Goal: Transaction & Acquisition: Subscribe to service/newsletter

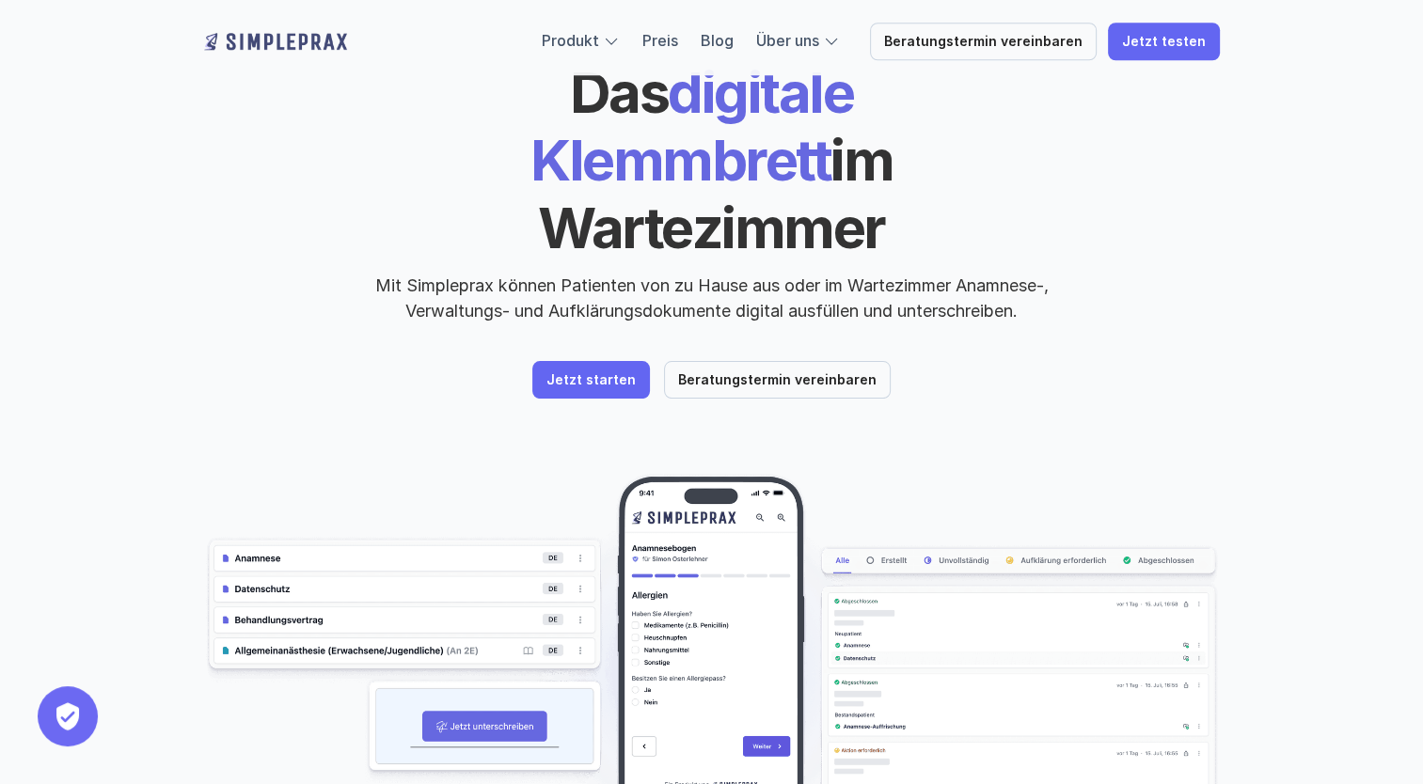
scroll to position [282, 0]
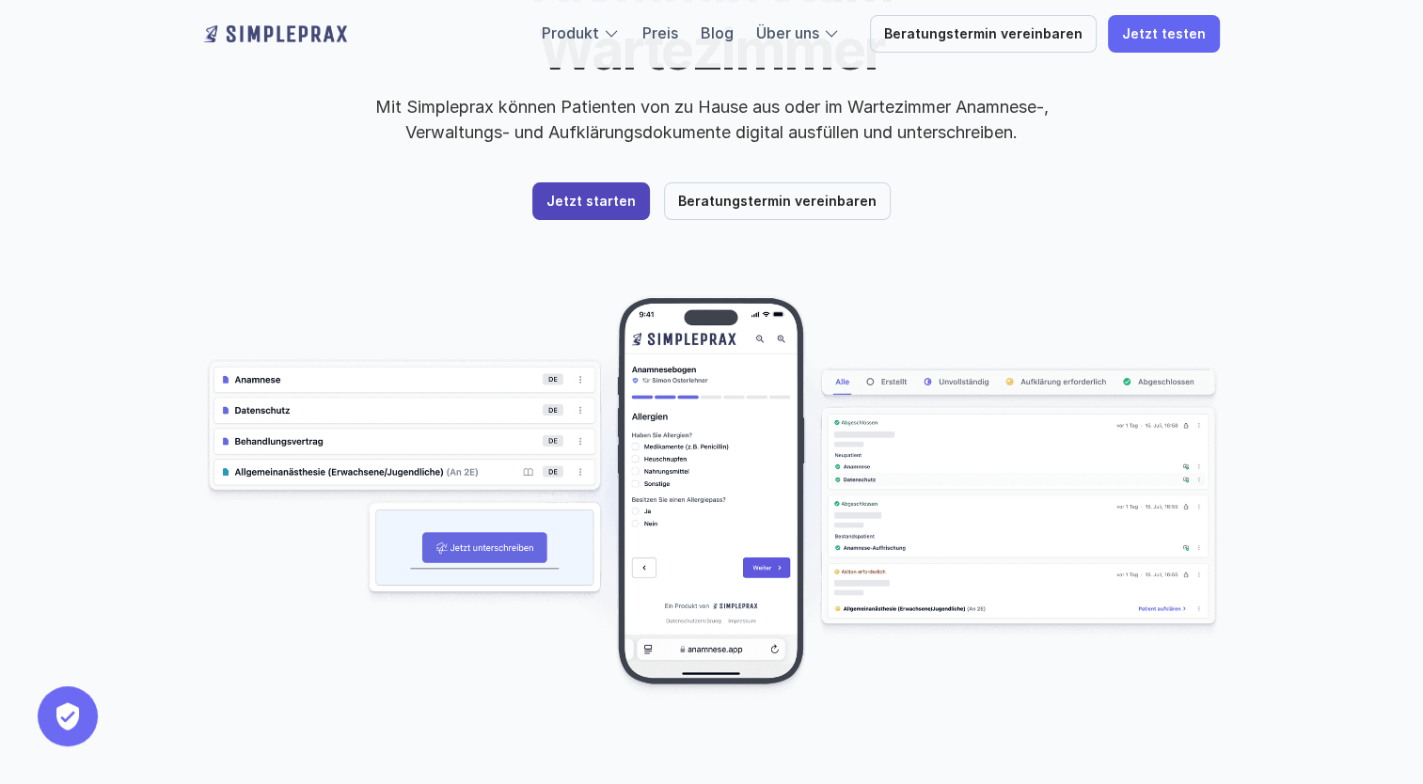
click at [615, 194] on p "Jetzt starten" at bounding box center [590, 202] width 89 height 16
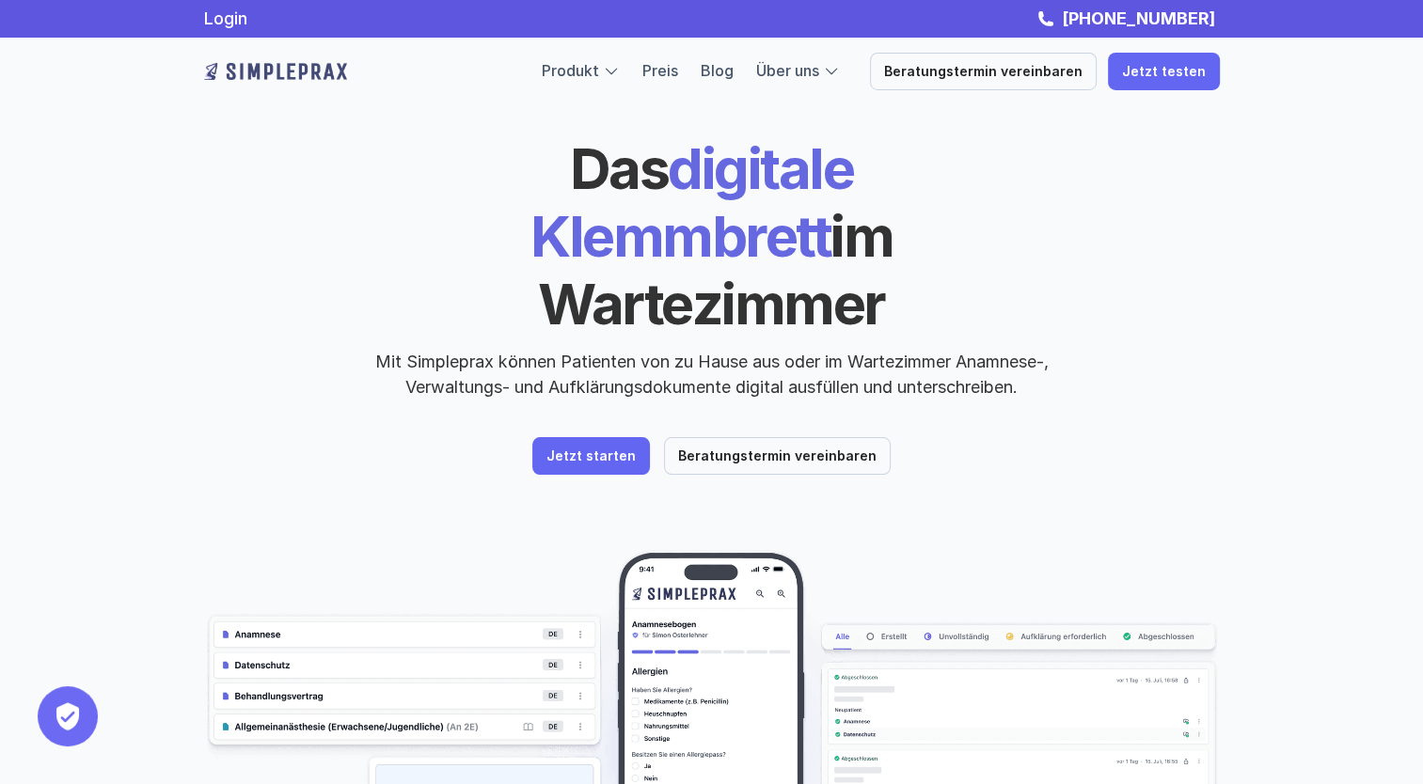
scroll to position [0, 0]
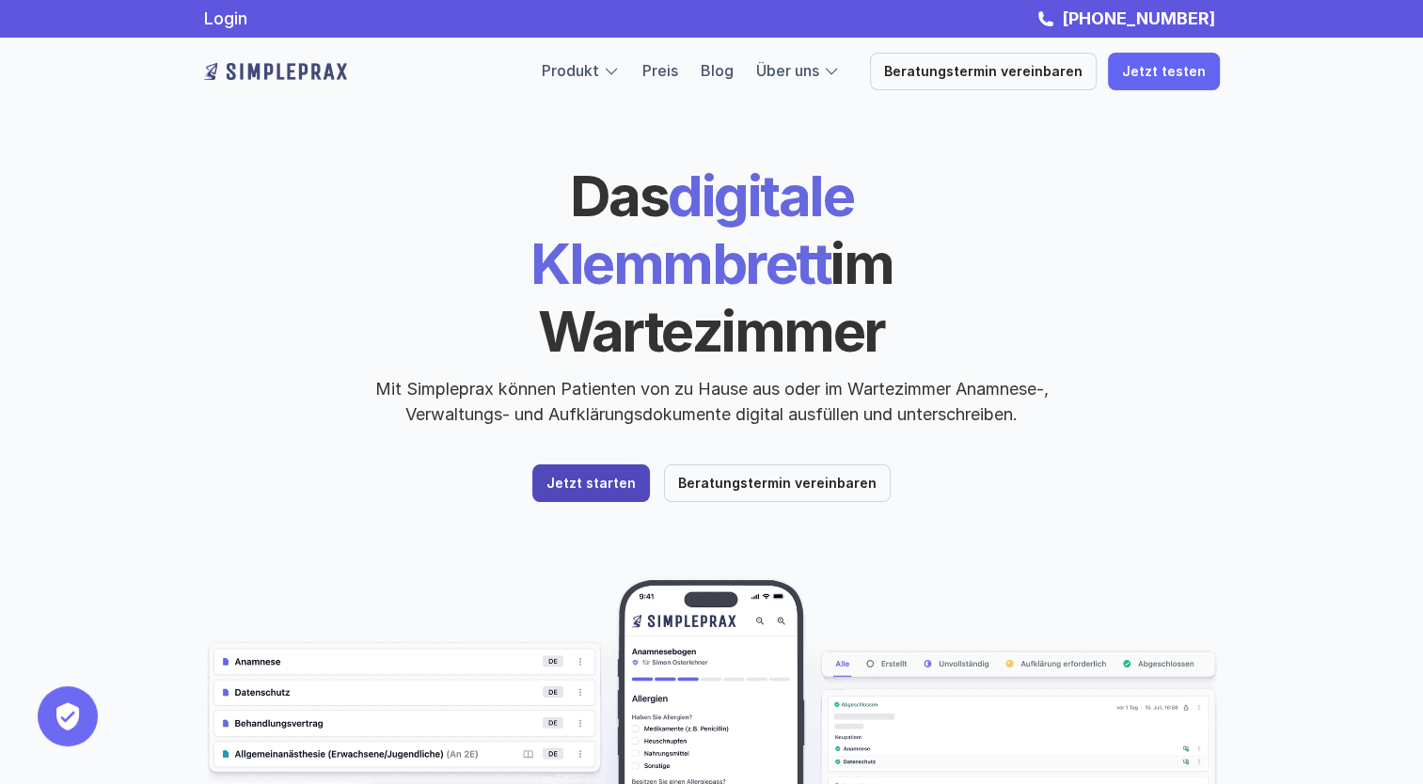
click at [604, 476] on p "Jetzt starten" at bounding box center [590, 484] width 89 height 16
click at [573, 476] on p "Jetzt starten" at bounding box center [590, 484] width 89 height 16
